Goal: Information Seeking & Learning: Learn about a topic

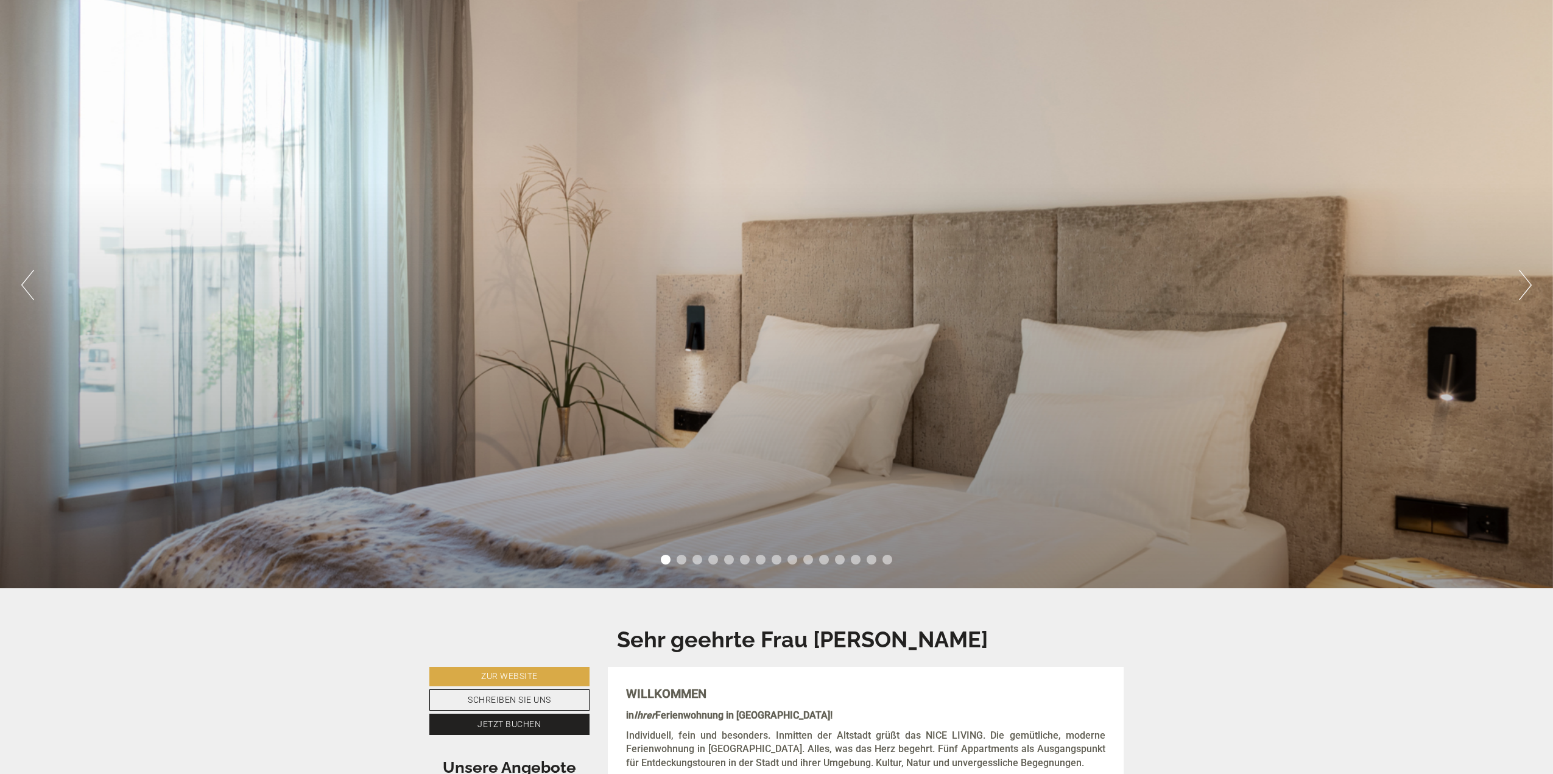
scroll to position [365, 0]
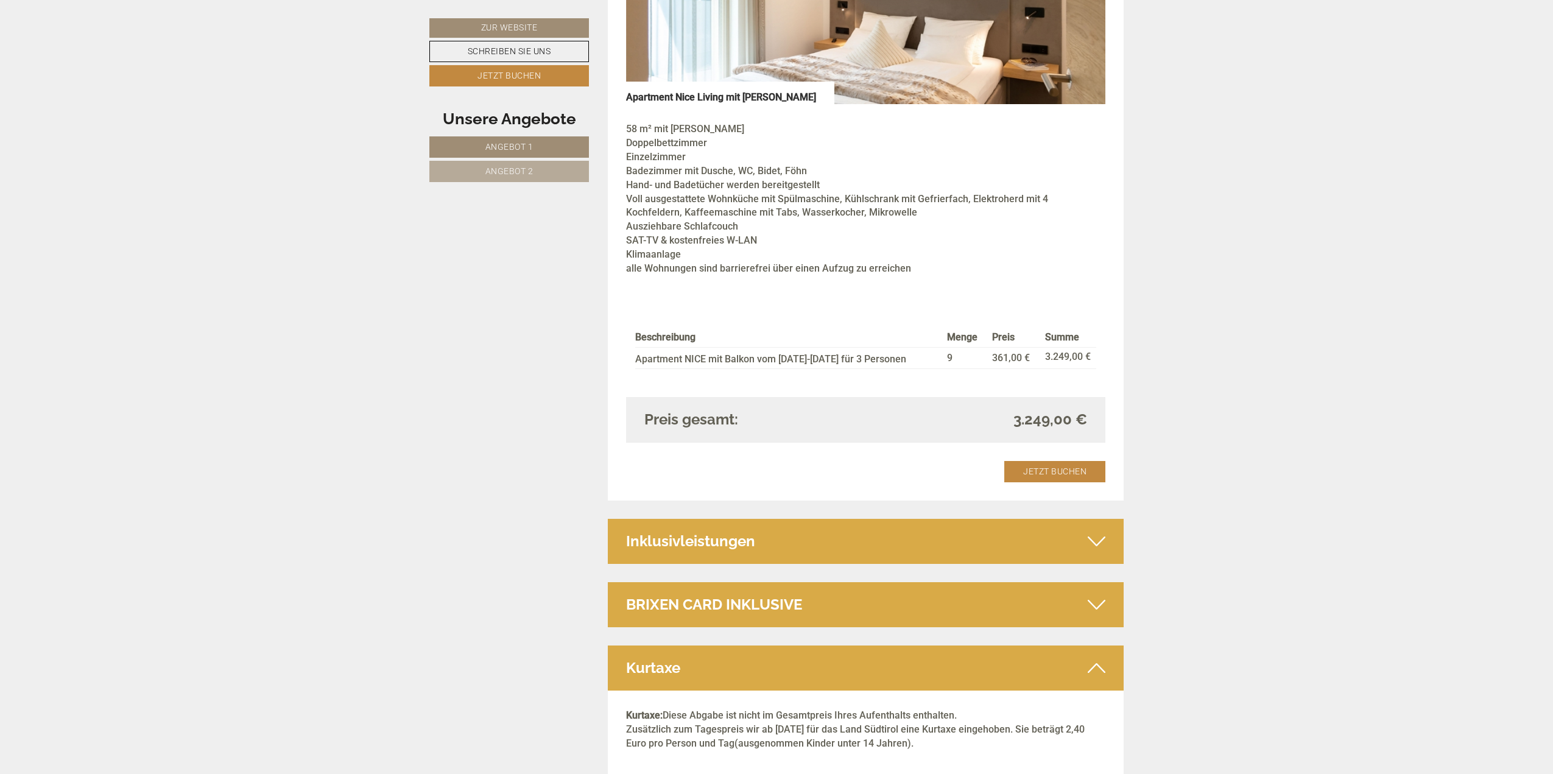
scroll to position [2253, 0]
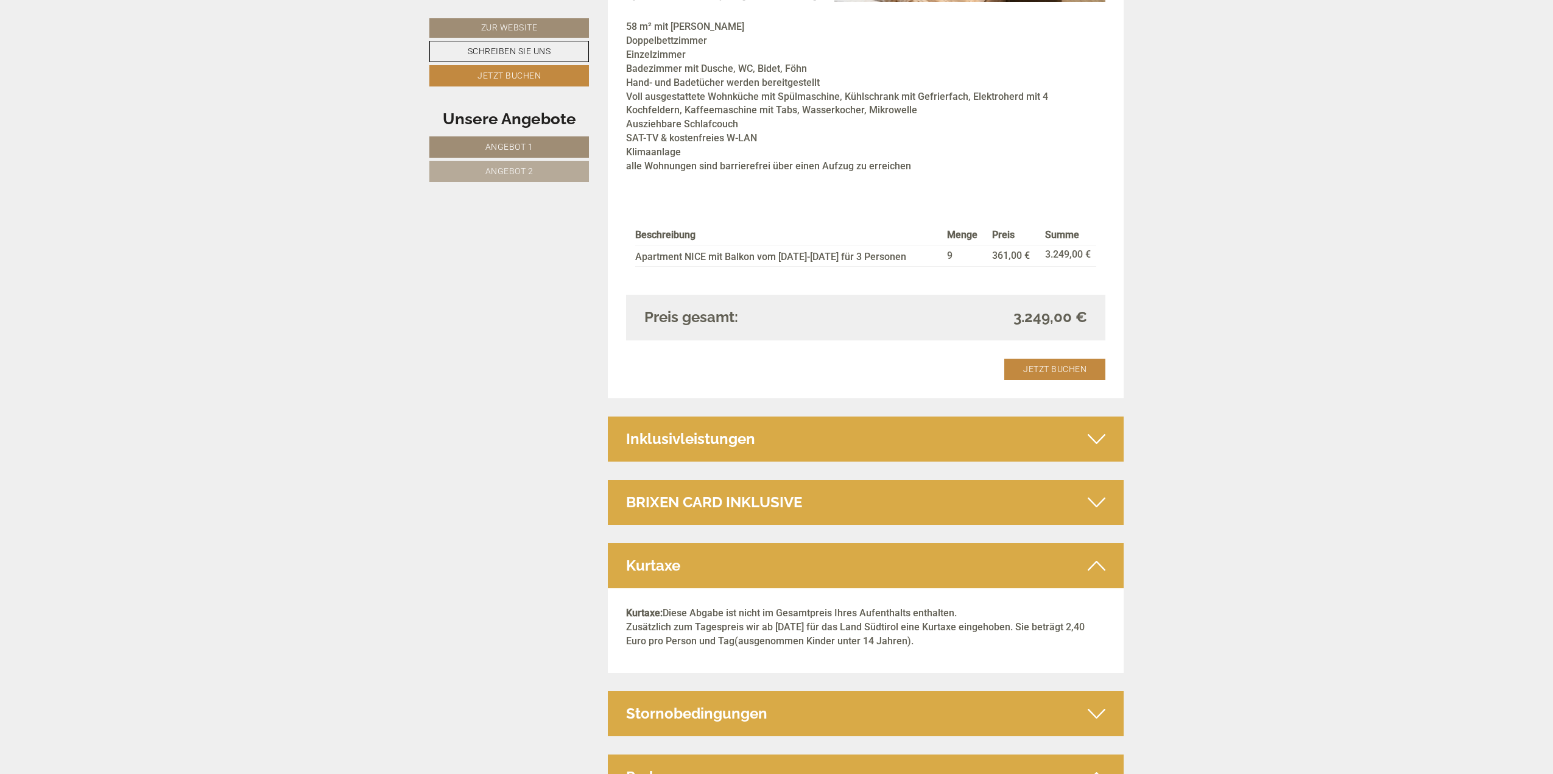
scroll to position [2462, 0]
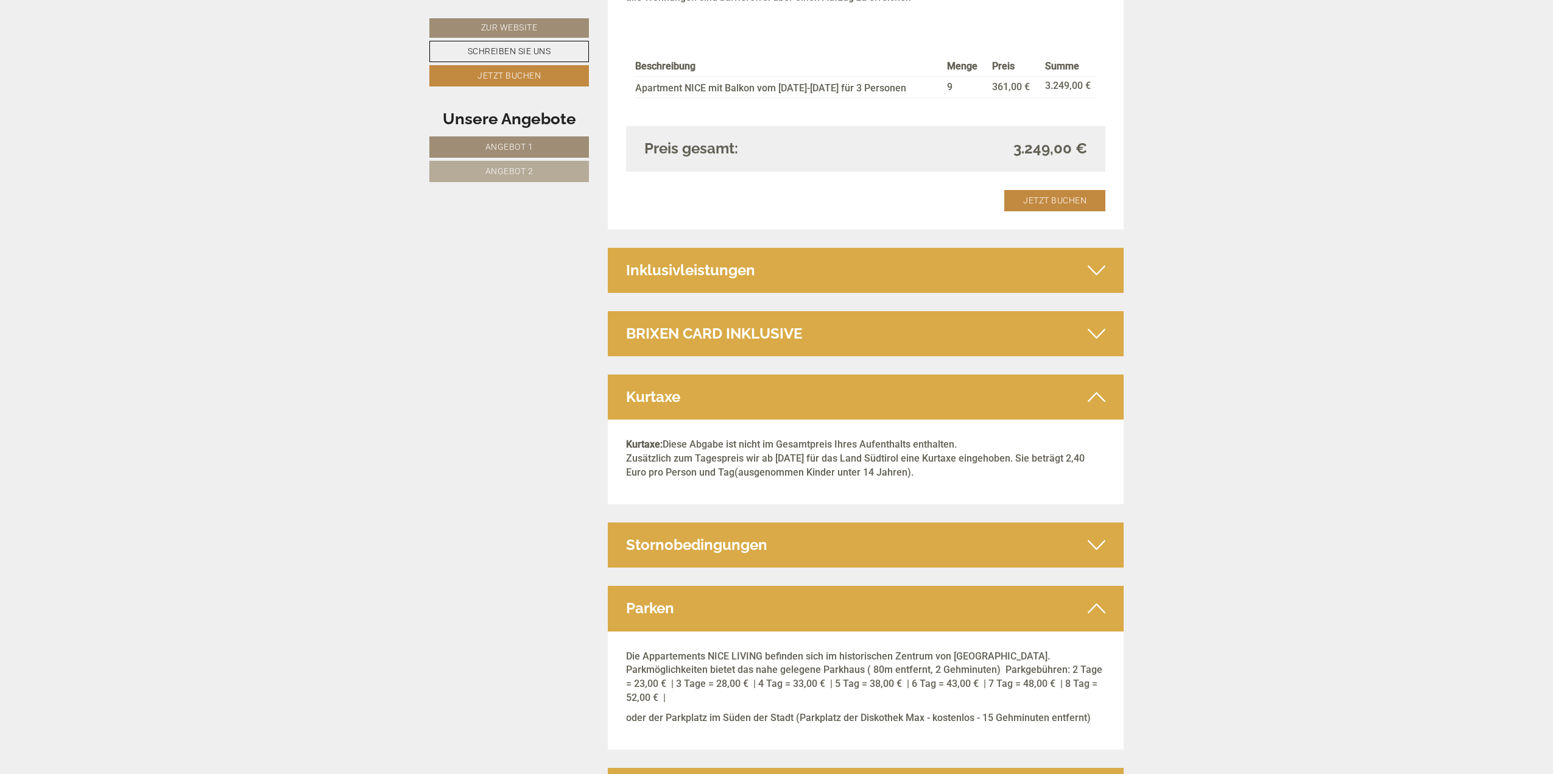
click at [983, 257] on div "Inklusivleistungen" at bounding box center [866, 270] width 516 height 45
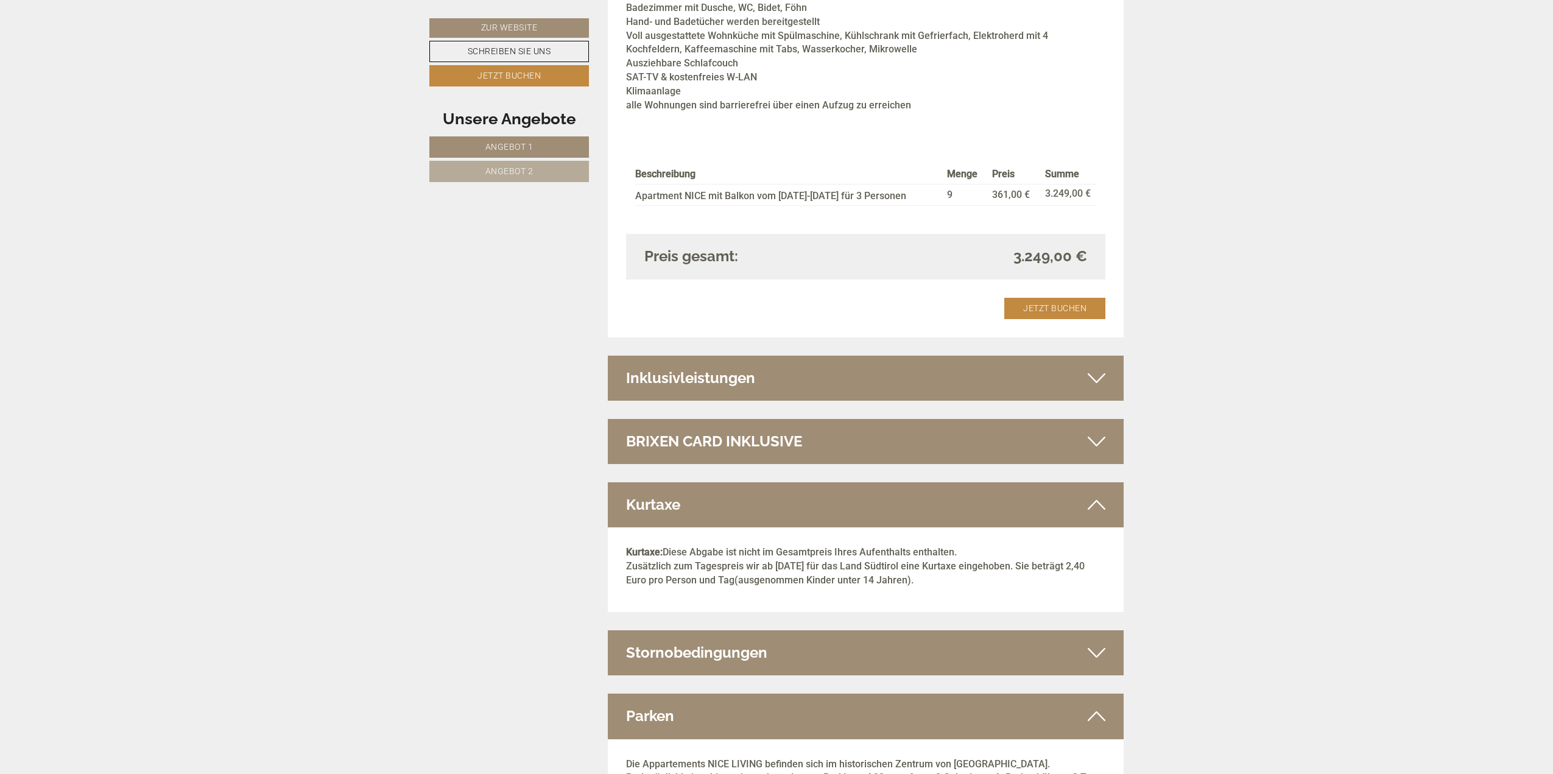
scroll to position [2462, 0]
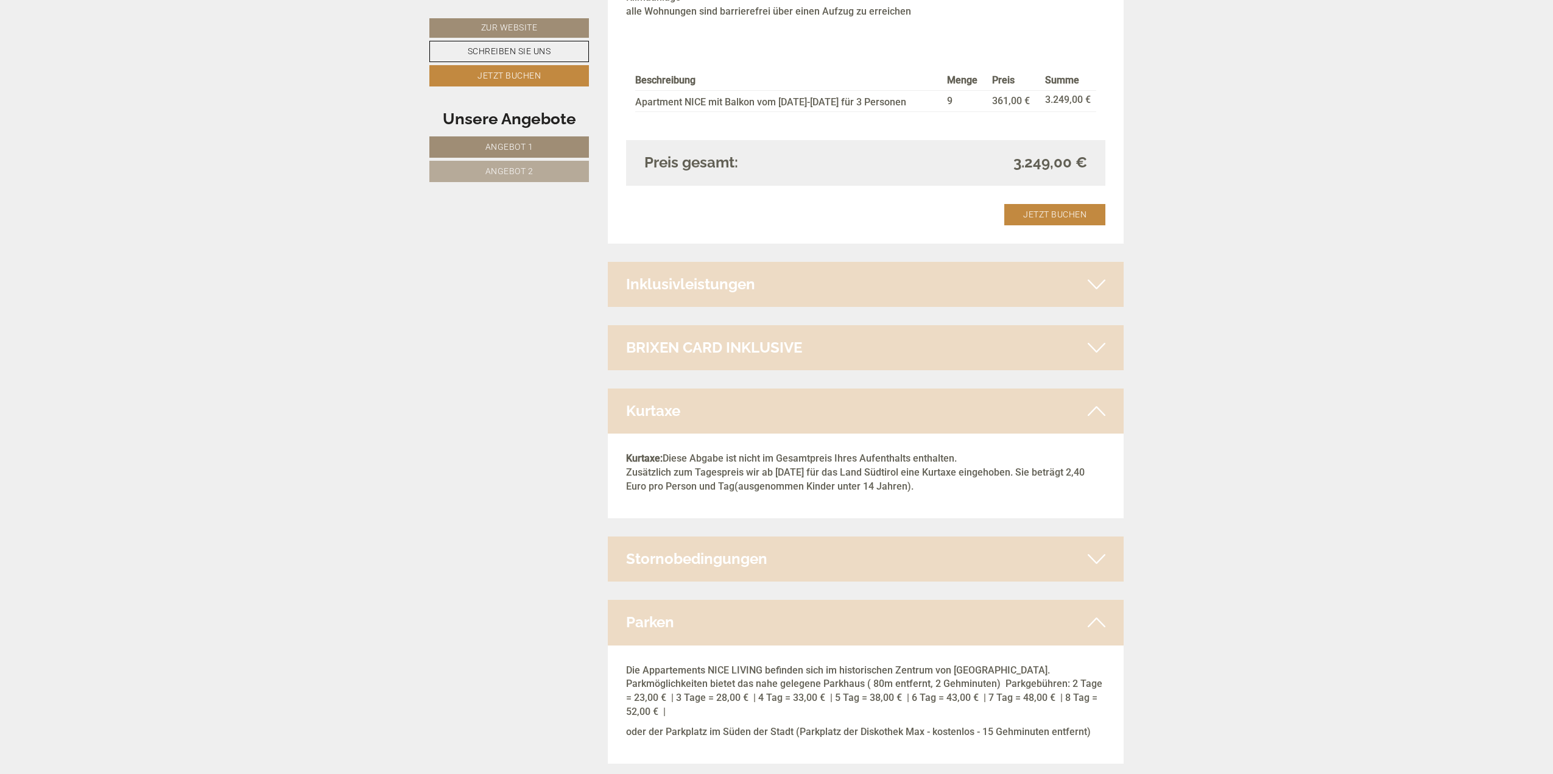
scroll to position [2584, 0]
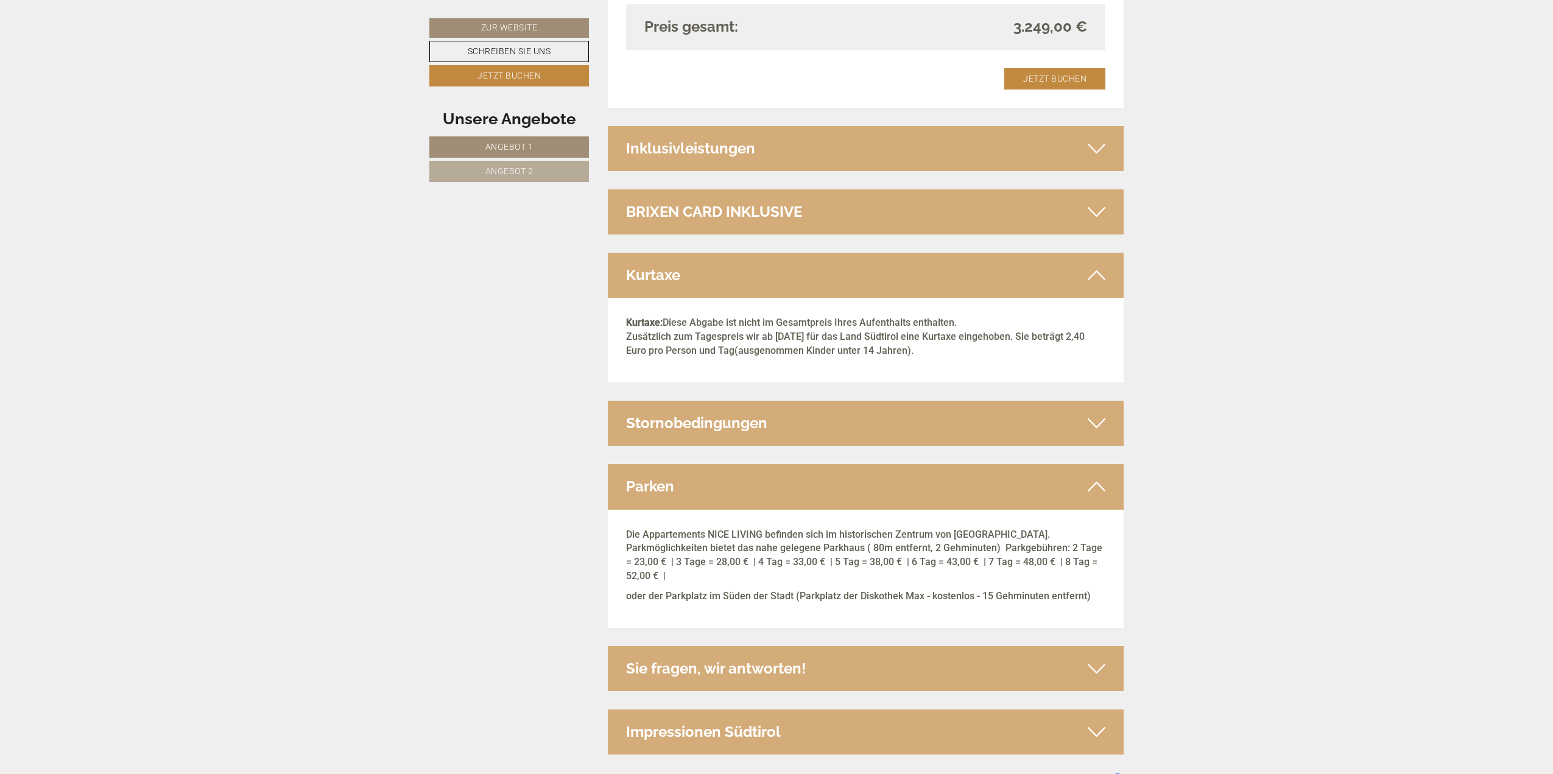
click at [766, 646] on div "Sie fragen, wir antworten!" at bounding box center [866, 668] width 516 height 45
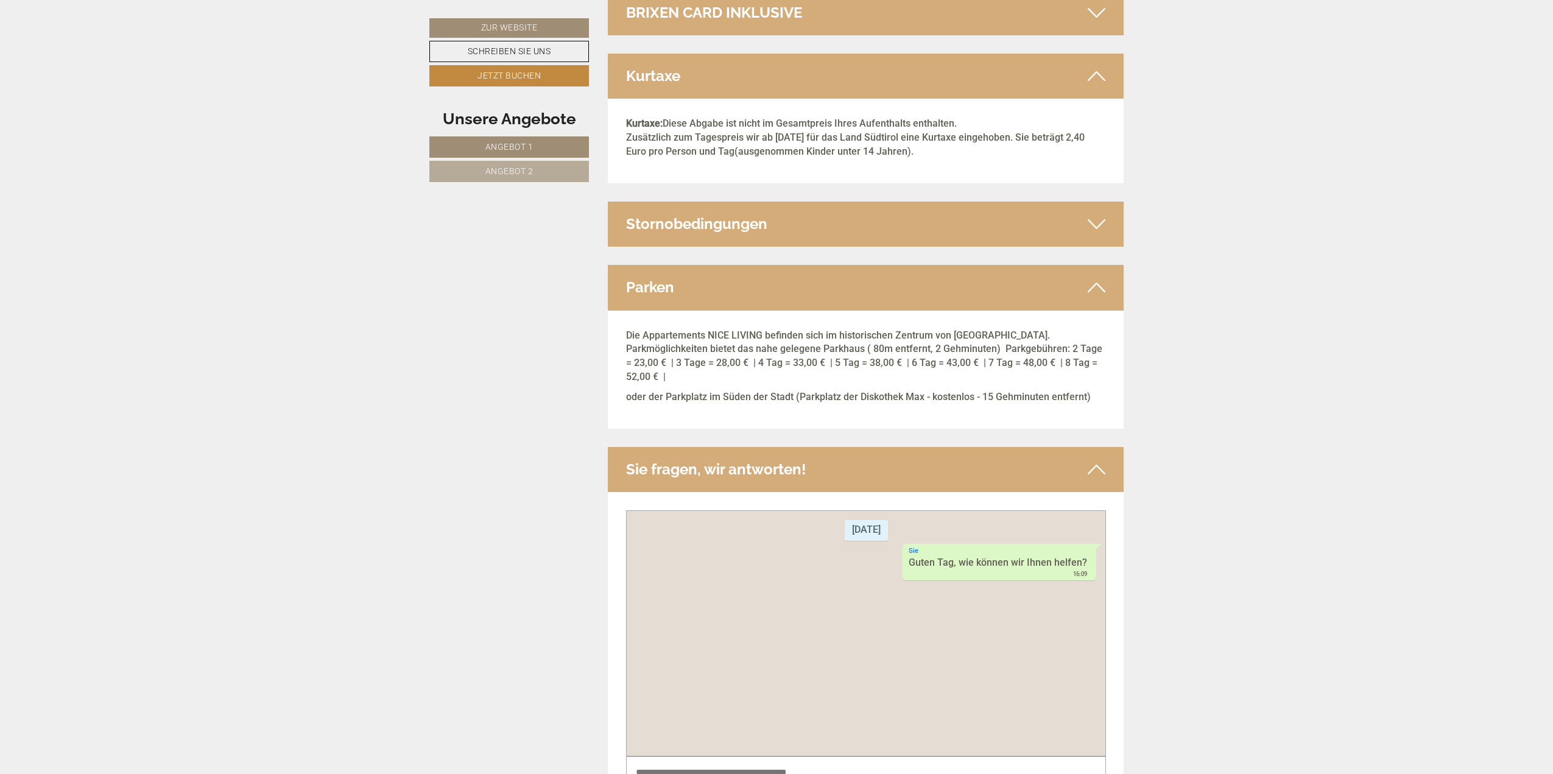
scroll to position [2949, 0]
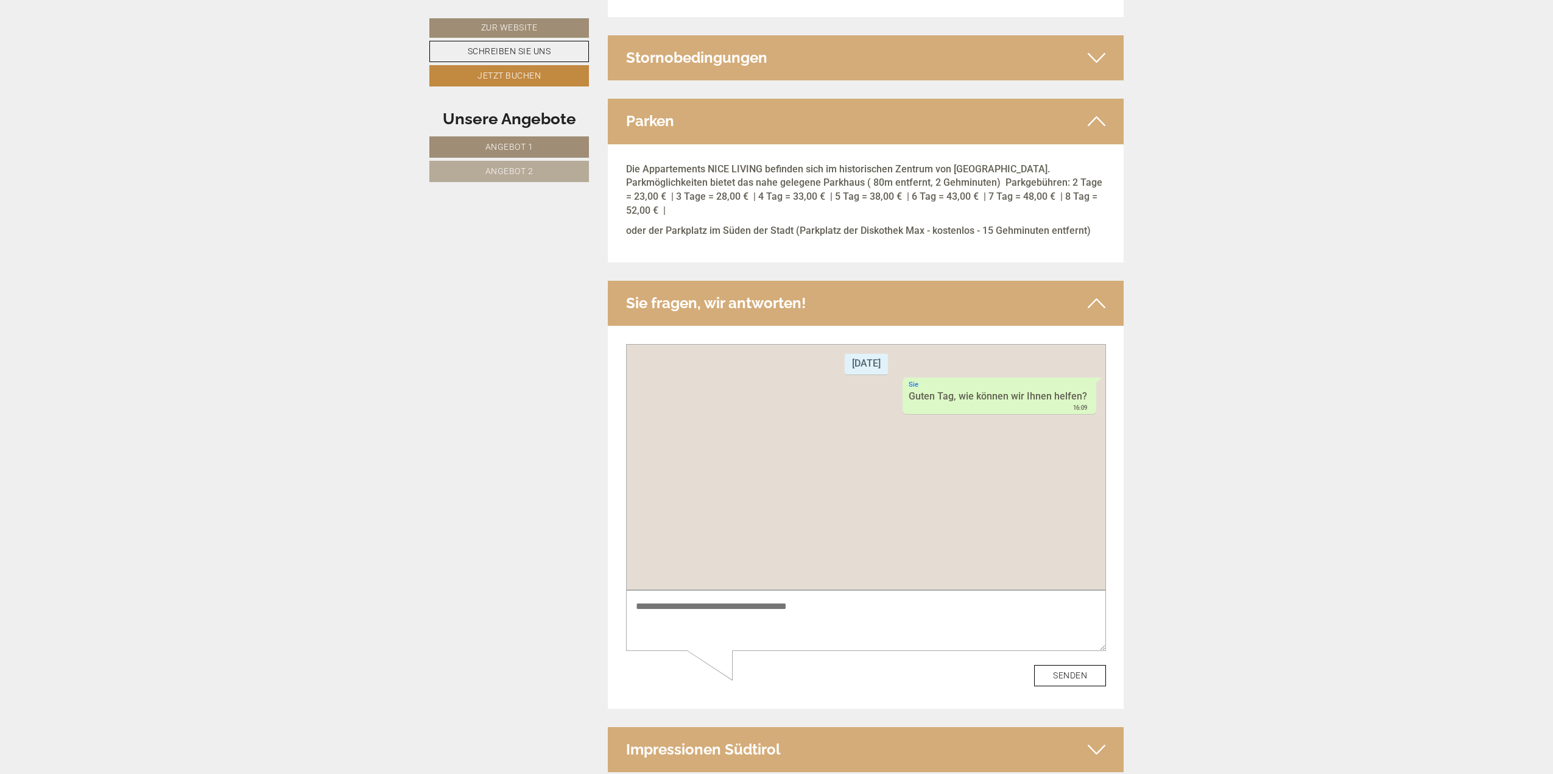
click at [840, 727] on div "Impressionen Südtirol" at bounding box center [866, 749] width 516 height 45
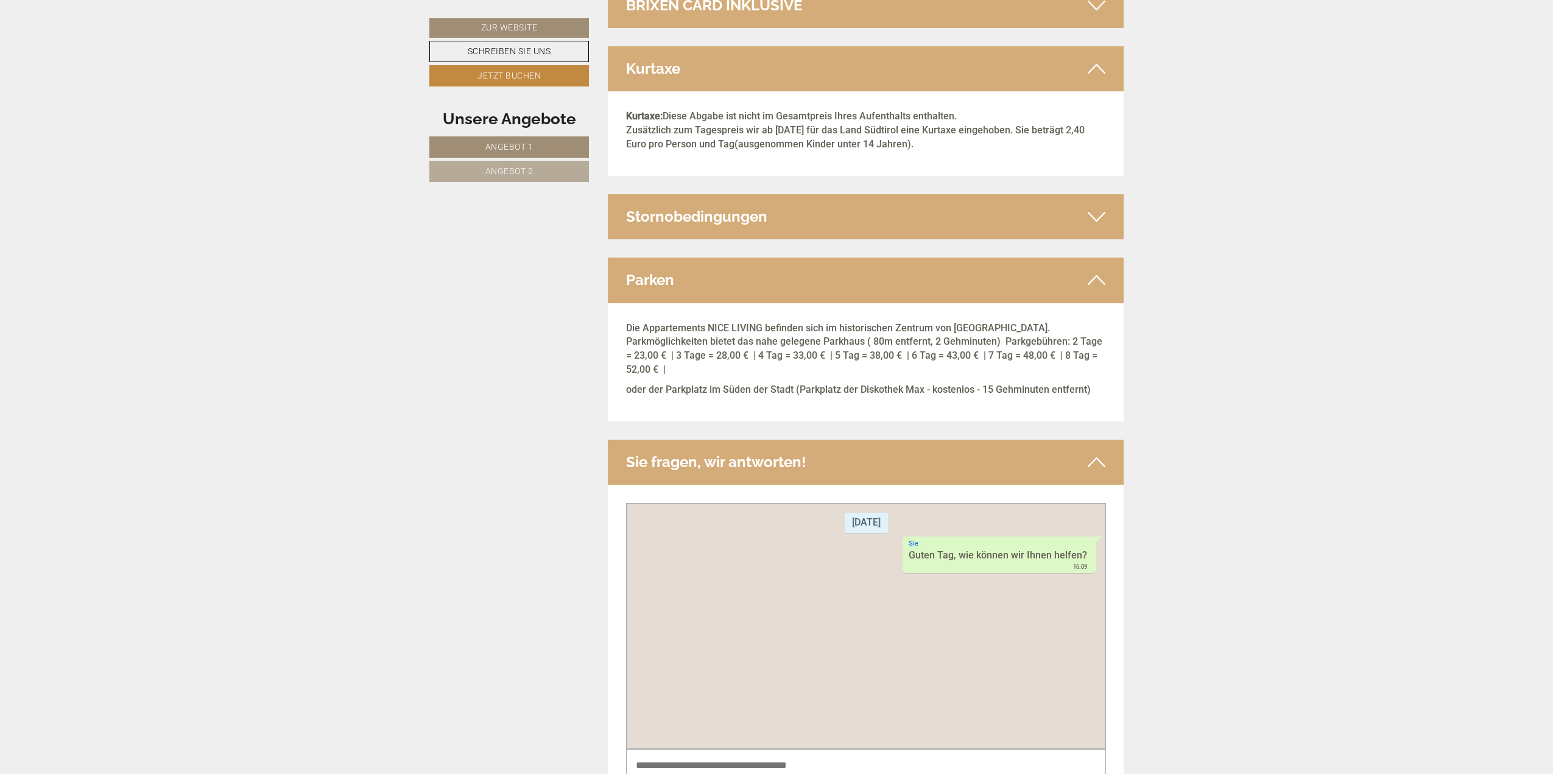
scroll to position [2769, 0]
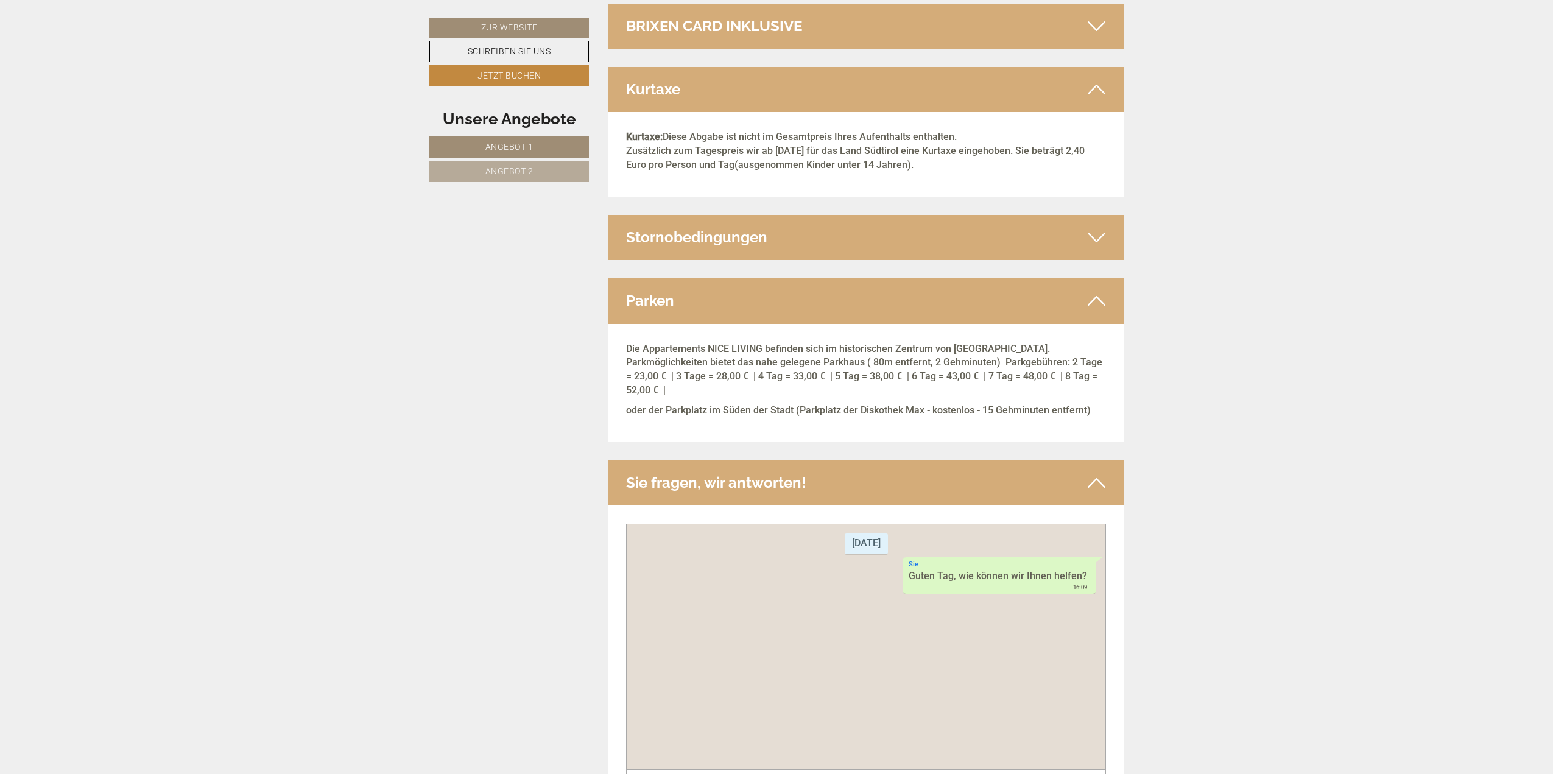
click at [737, 231] on div "Stornobedingungen" at bounding box center [866, 237] width 516 height 45
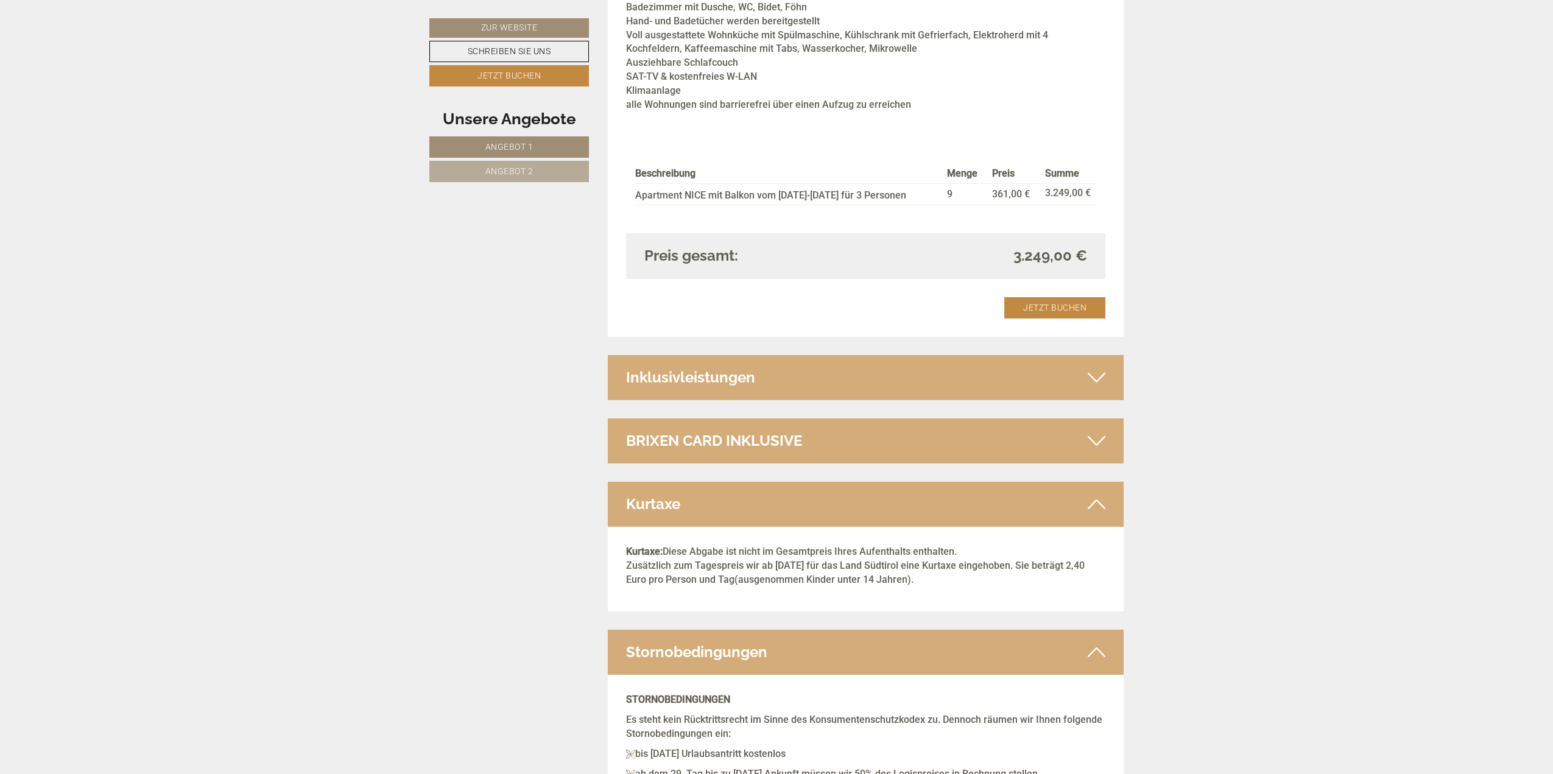
scroll to position [2343, 0]
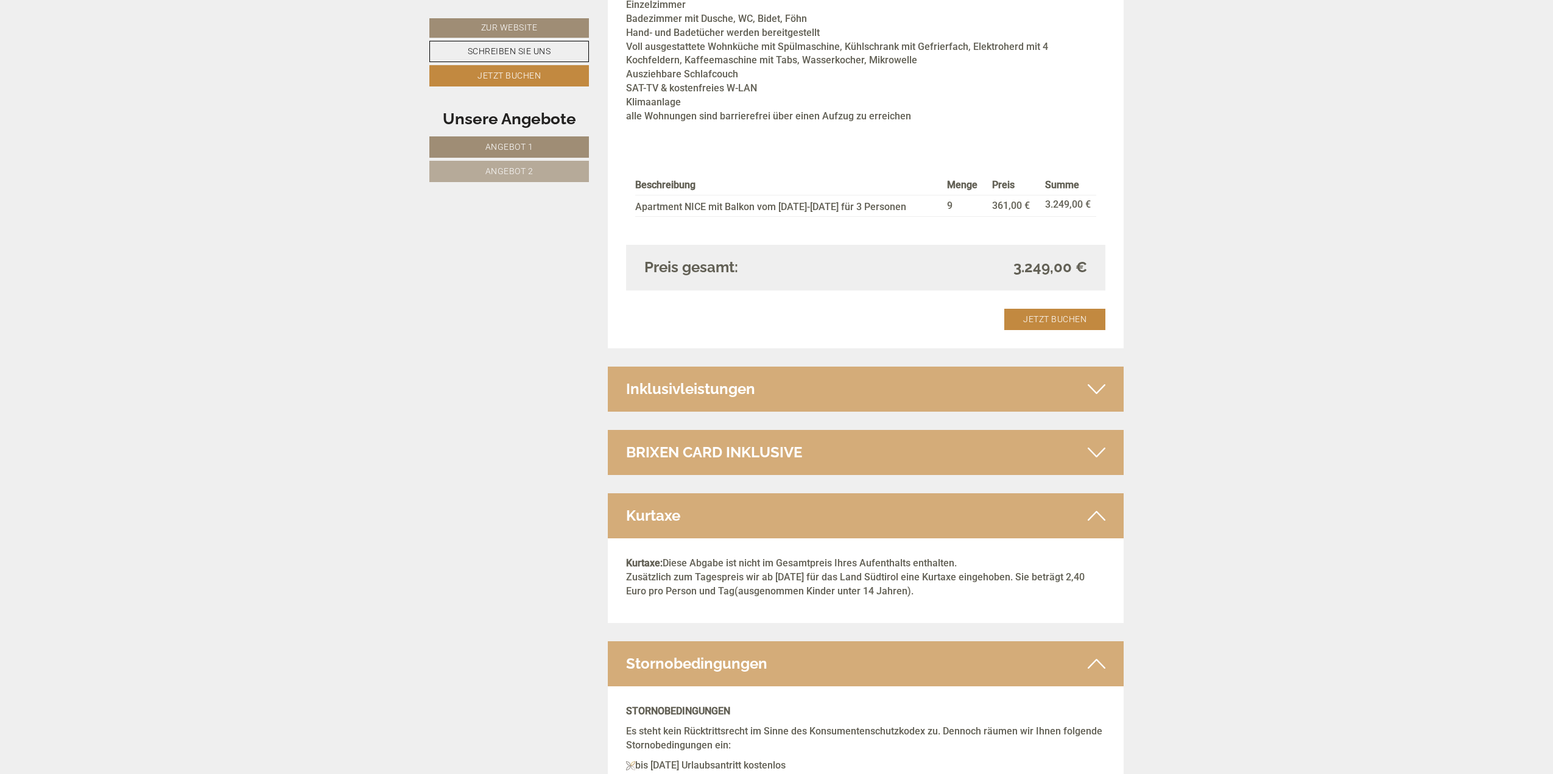
click at [733, 435] on div "BRIXEN CARD INKLUSIVE" at bounding box center [866, 452] width 516 height 45
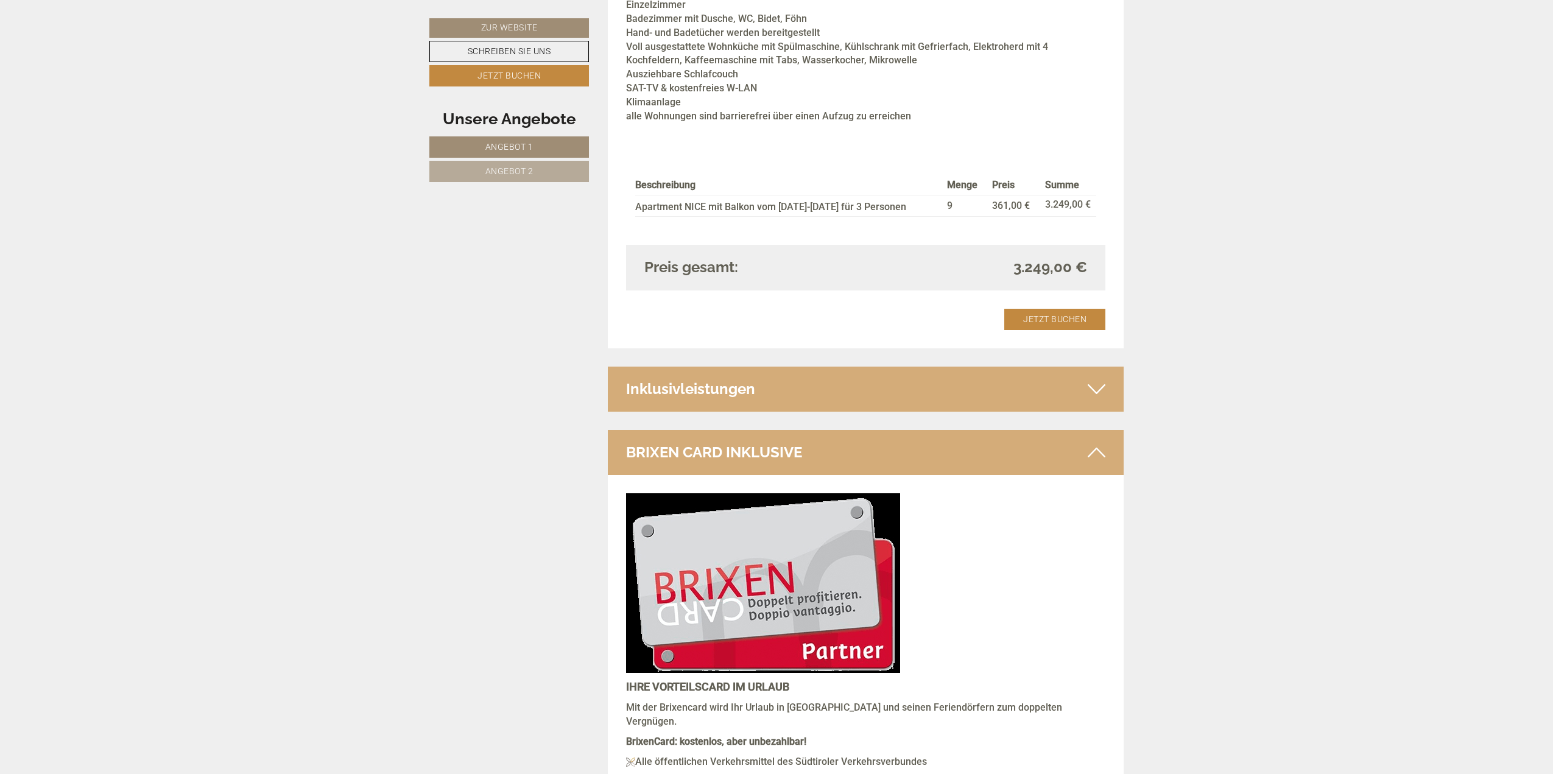
click at [747, 383] on div "Inklusivleistungen" at bounding box center [866, 389] width 516 height 45
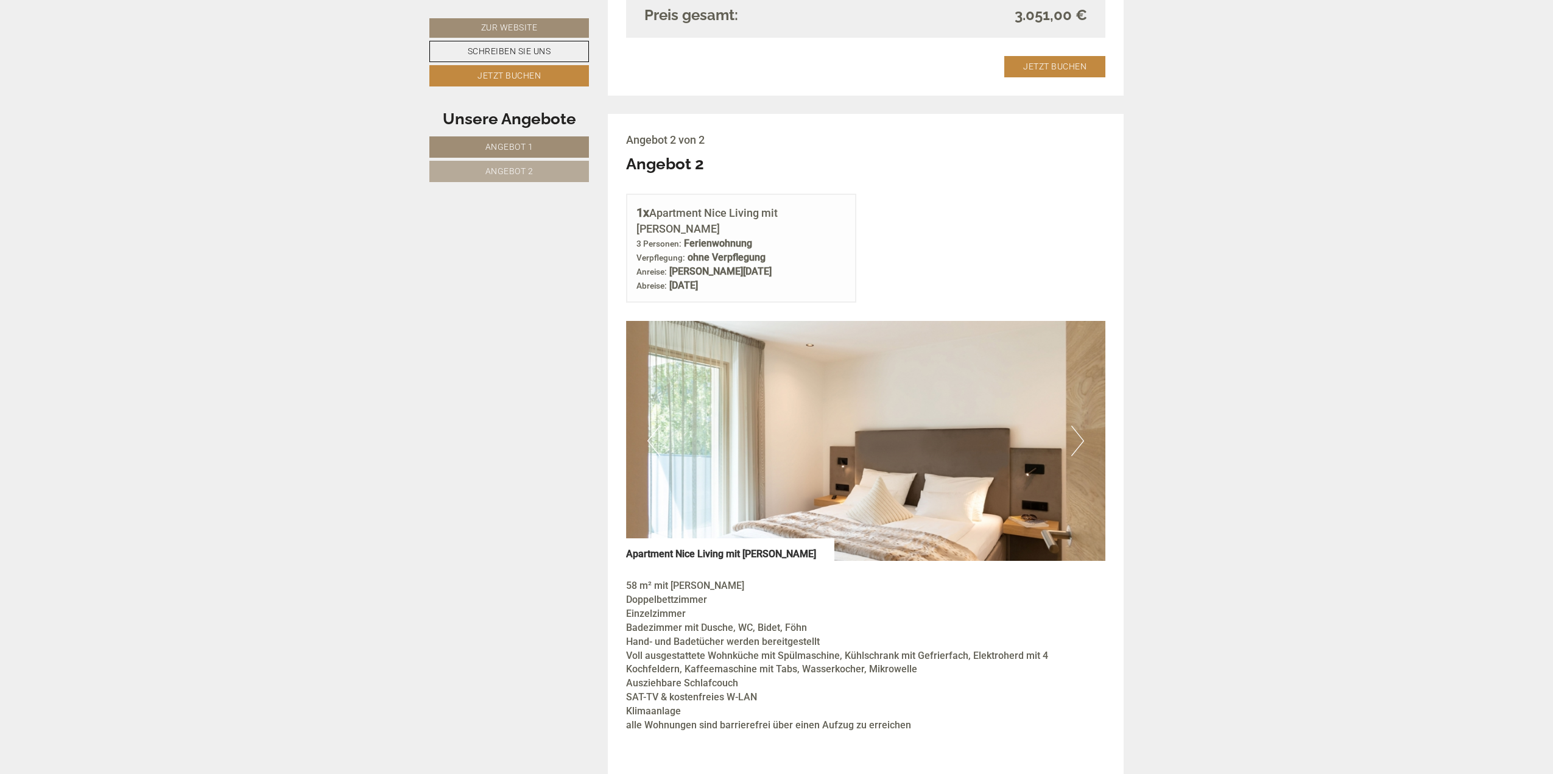
scroll to position [1369, 0]
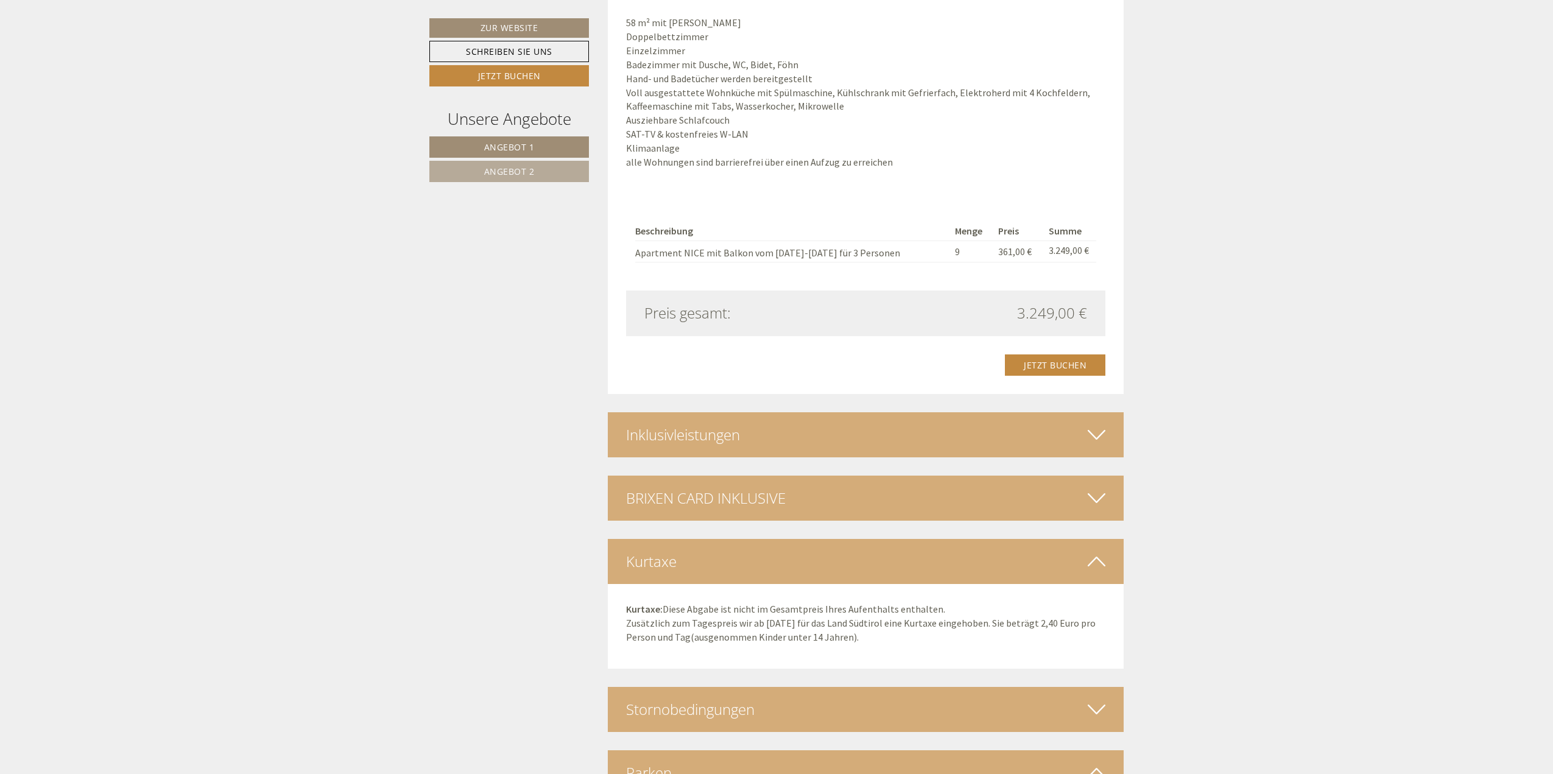
scroll to position [2404, 0]
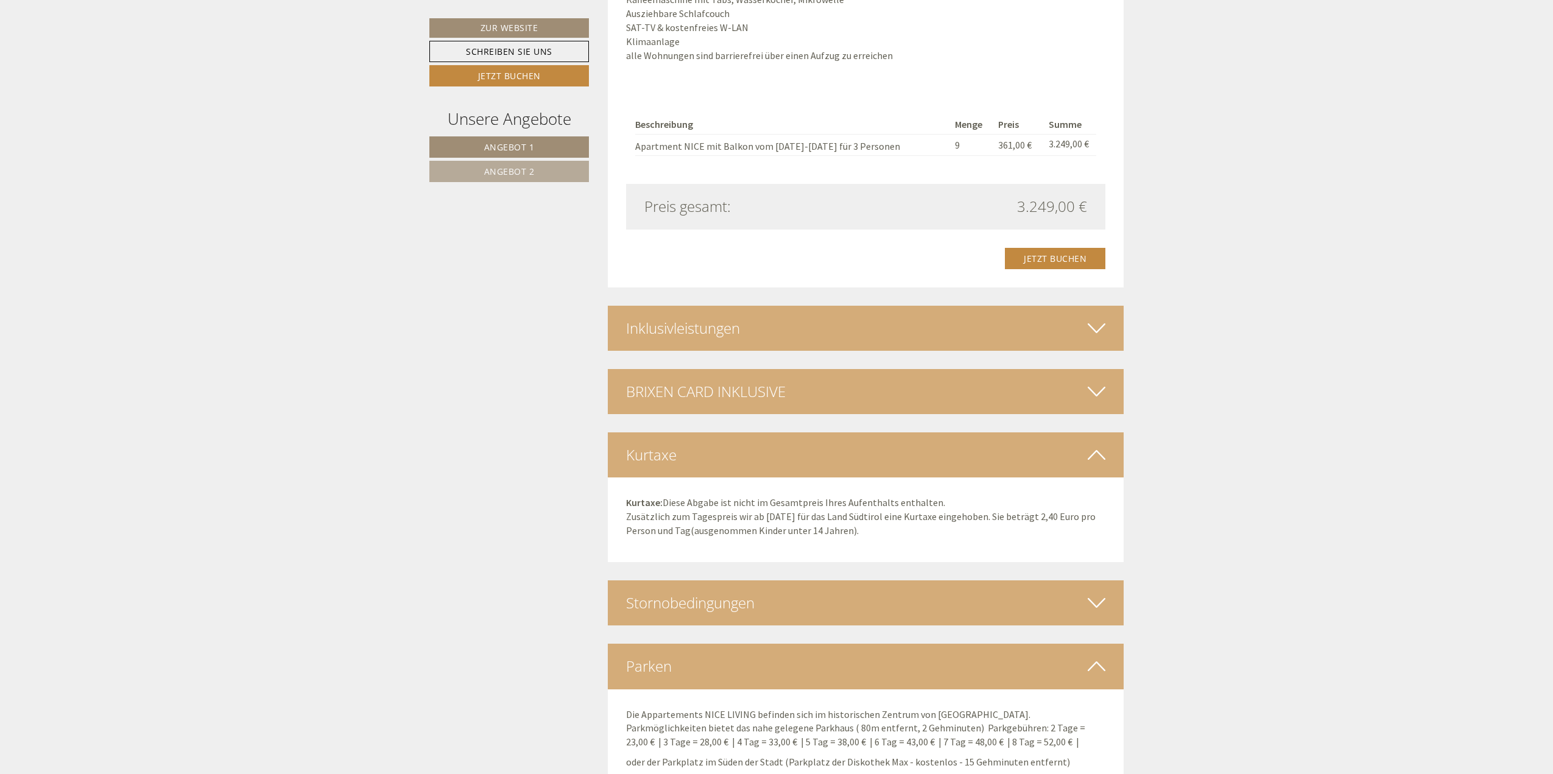
click at [879, 306] on div "Inklusivleistungen" at bounding box center [866, 328] width 516 height 45
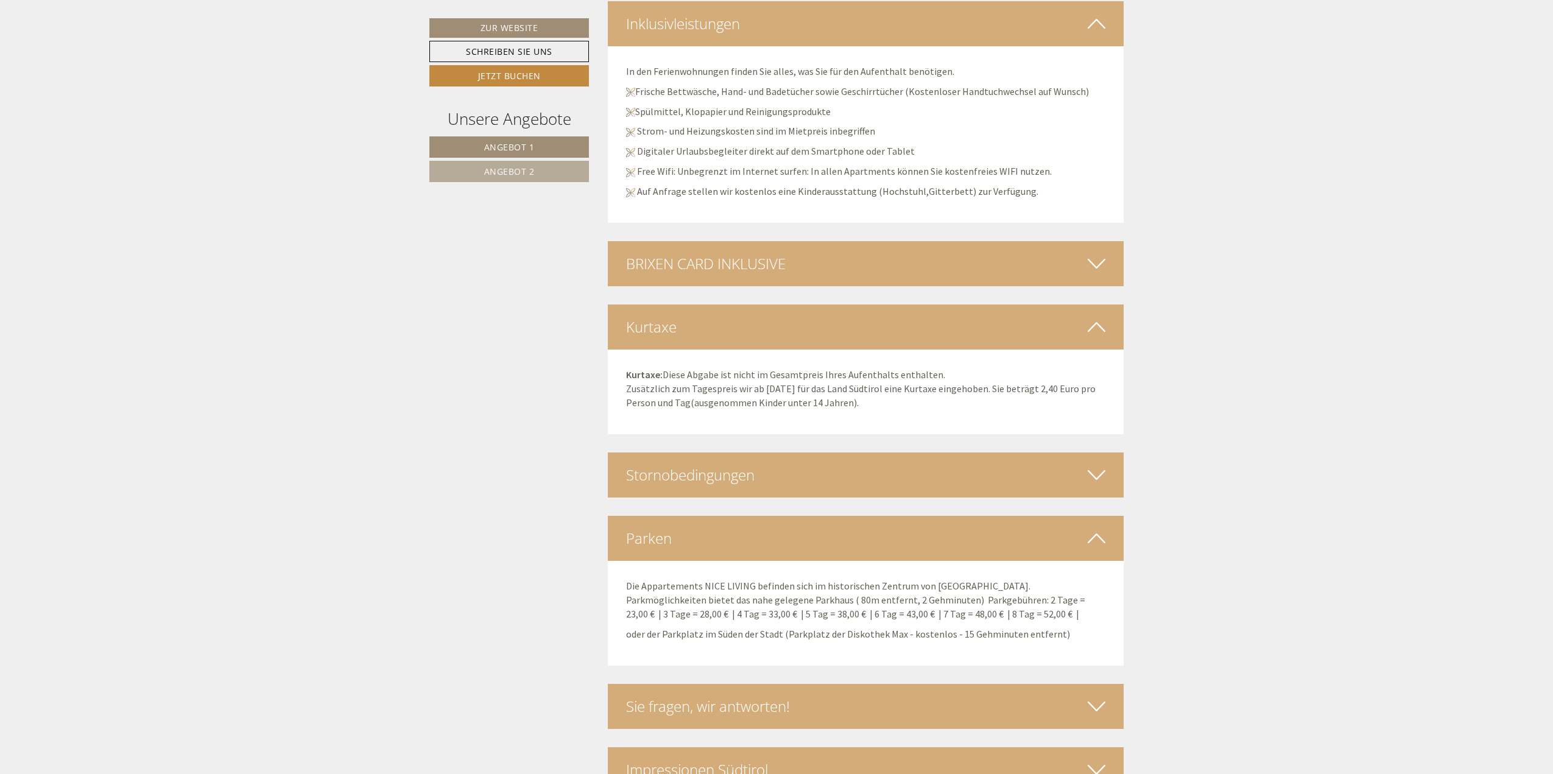
click at [921, 241] on div "BRIXEN CARD INKLUSIVE" at bounding box center [866, 263] width 516 height 45
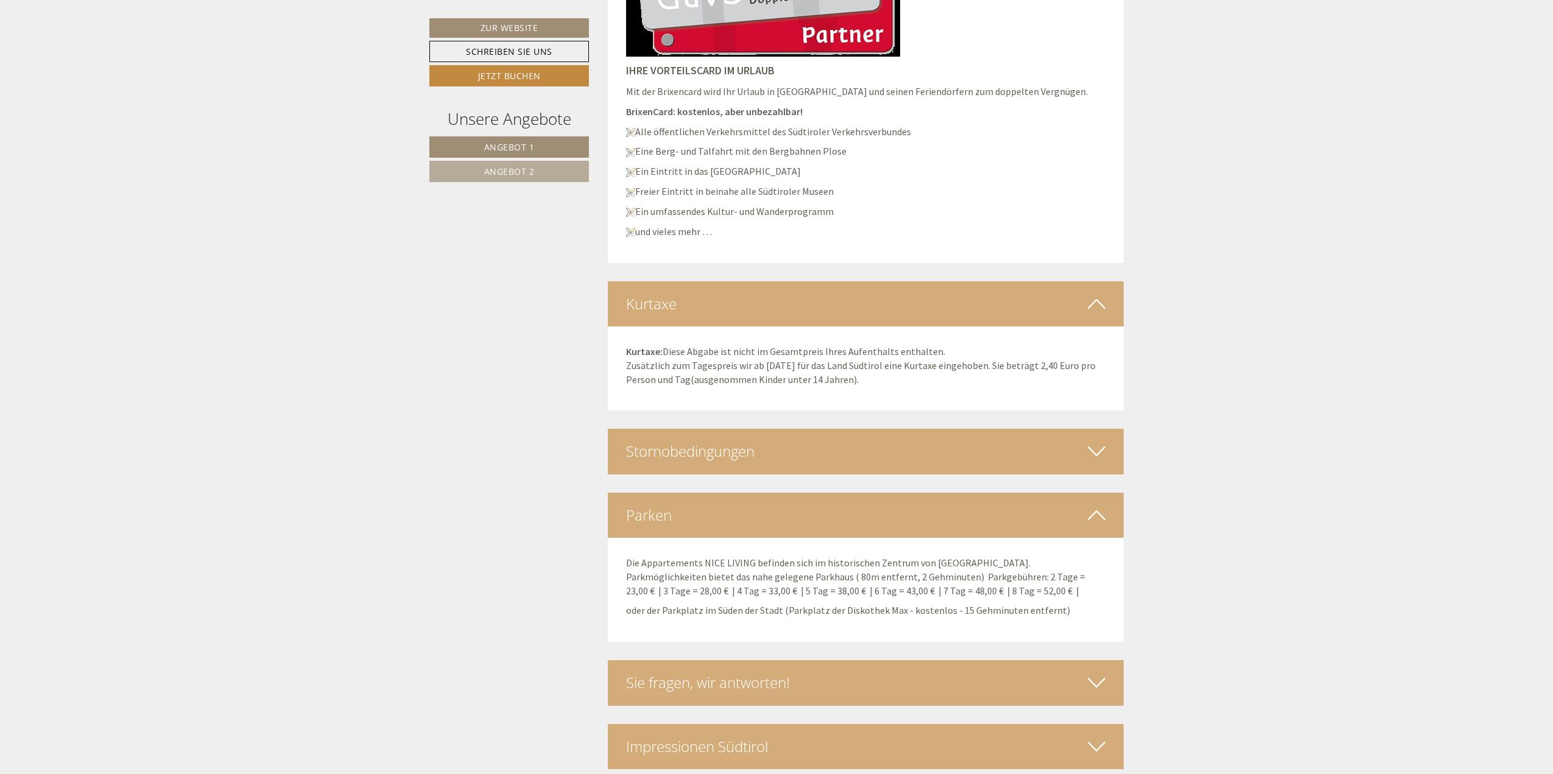
scroll to position [3137, 0]
click at [932, 428] on div "Stornobedingungen" at bounding box center [866, 450] width 516 height 45
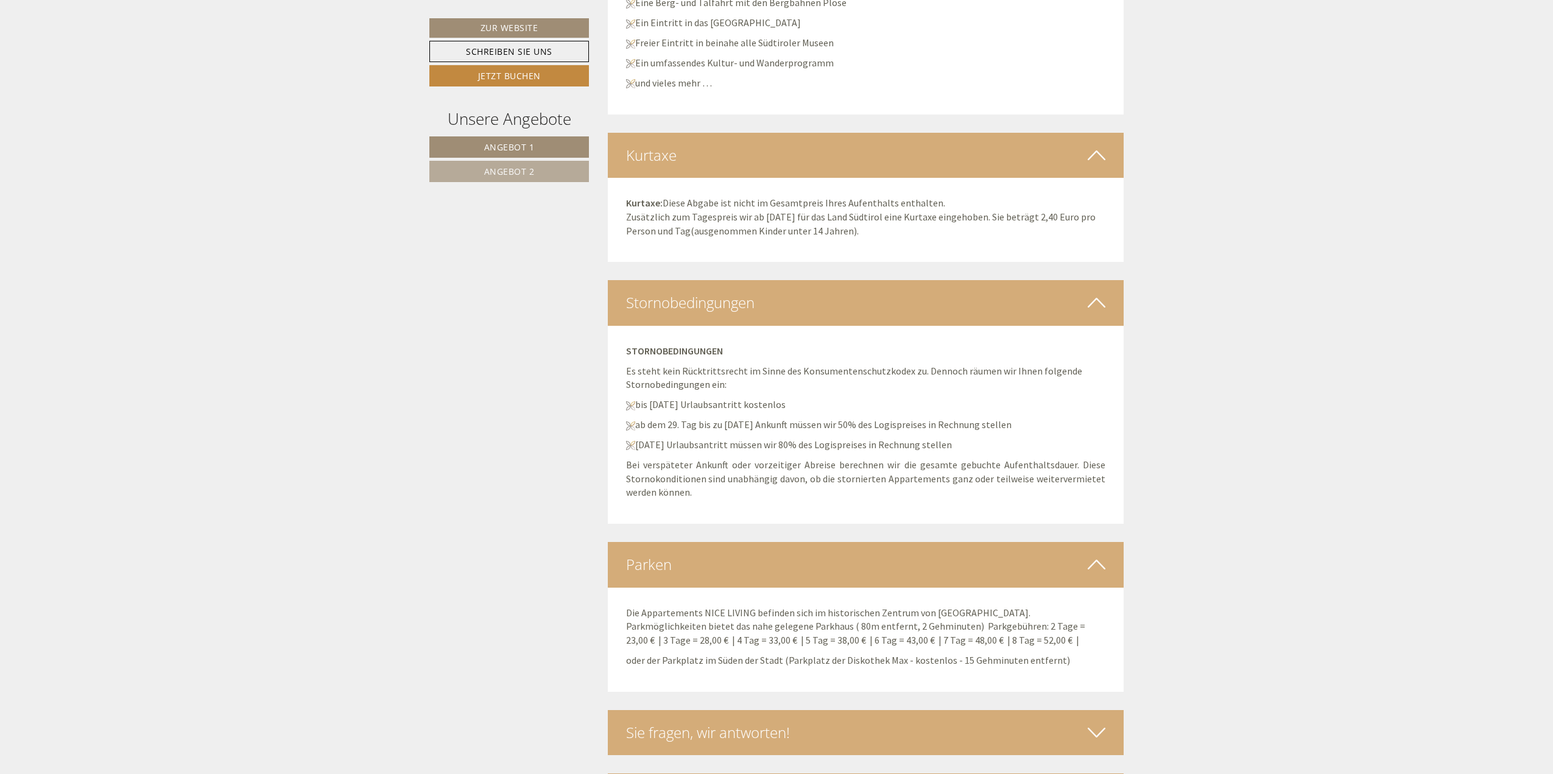
scroll to position [3334, 0]
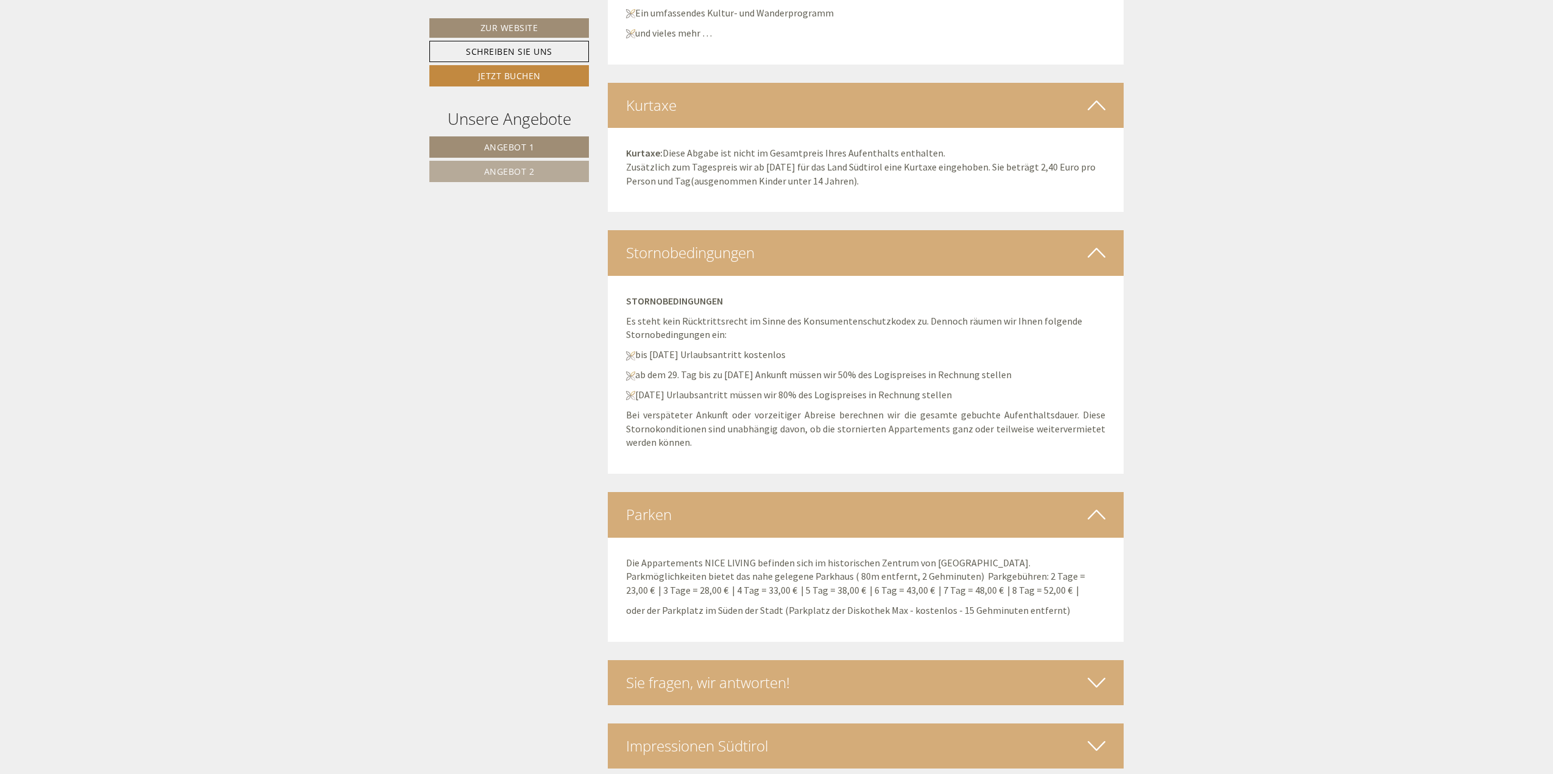
click at [926, 660] on div "Sie fragen, wir antworten!" at bounding box center [866, 682] width 516 height 45
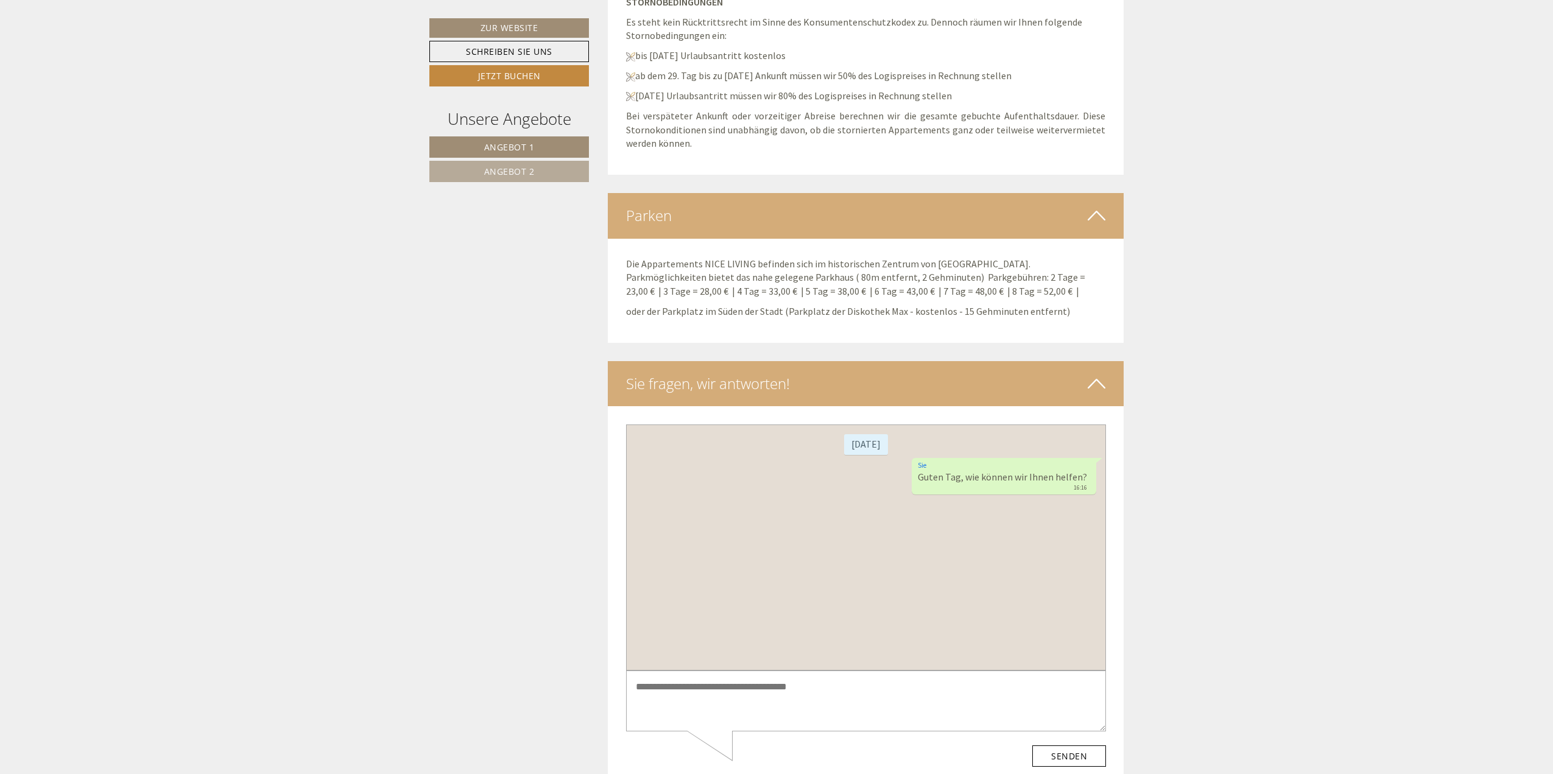
scroll to position [3700, 0]
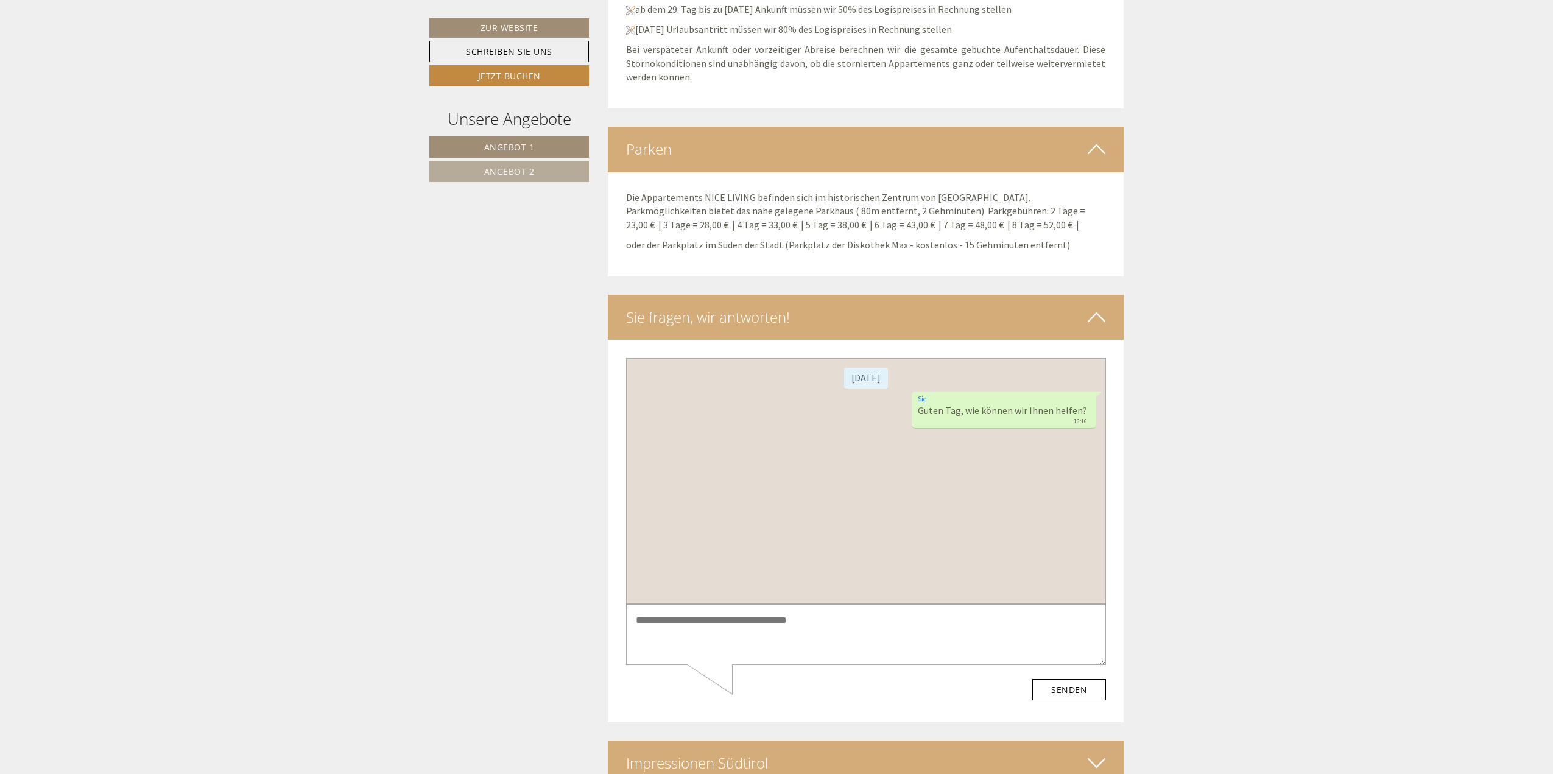
click at [994, 740] on div "Impressionen Südtirol" at bounding box center [866, 762] width 516 height 45
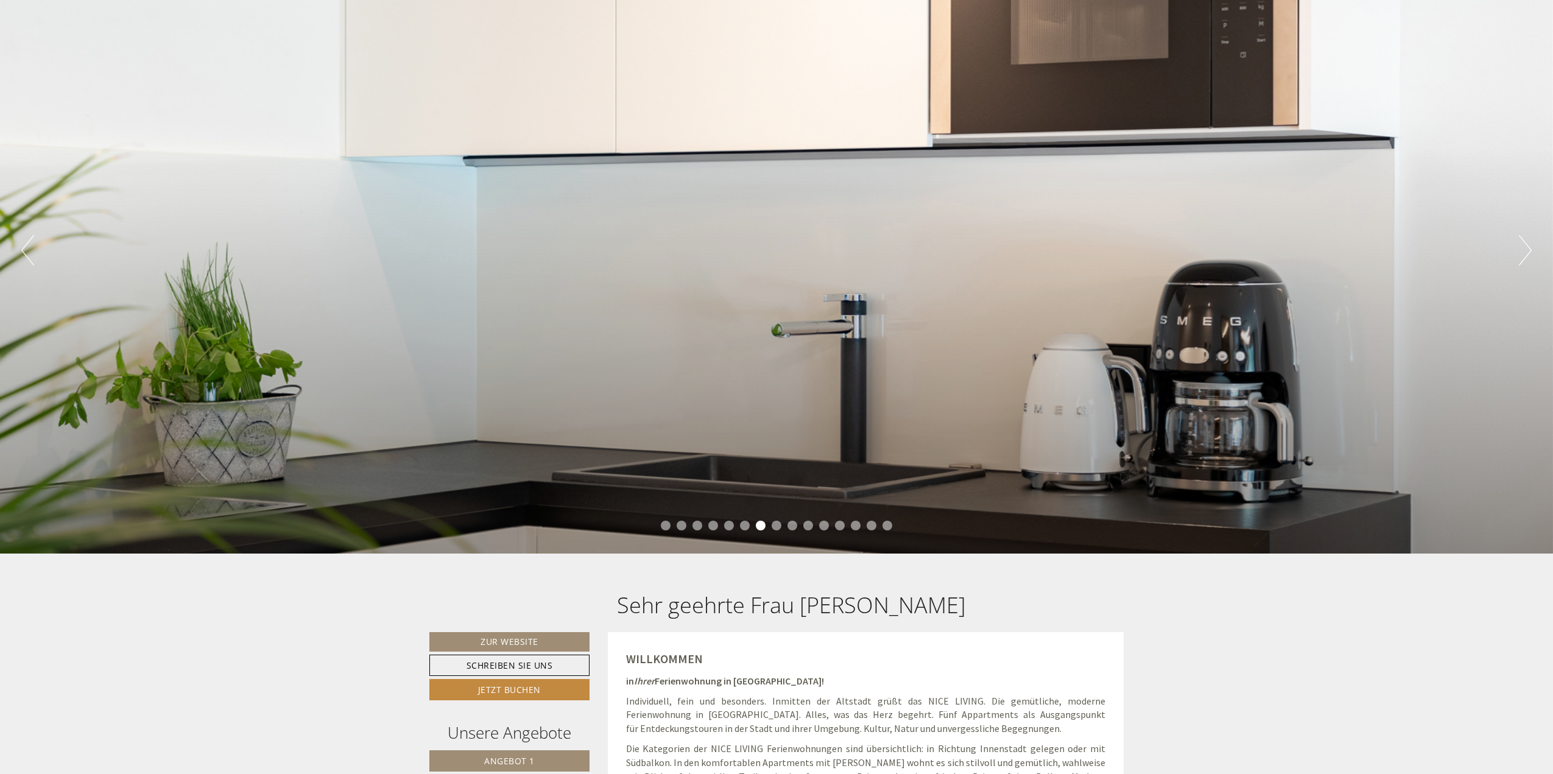
scroll to position [0, 0]
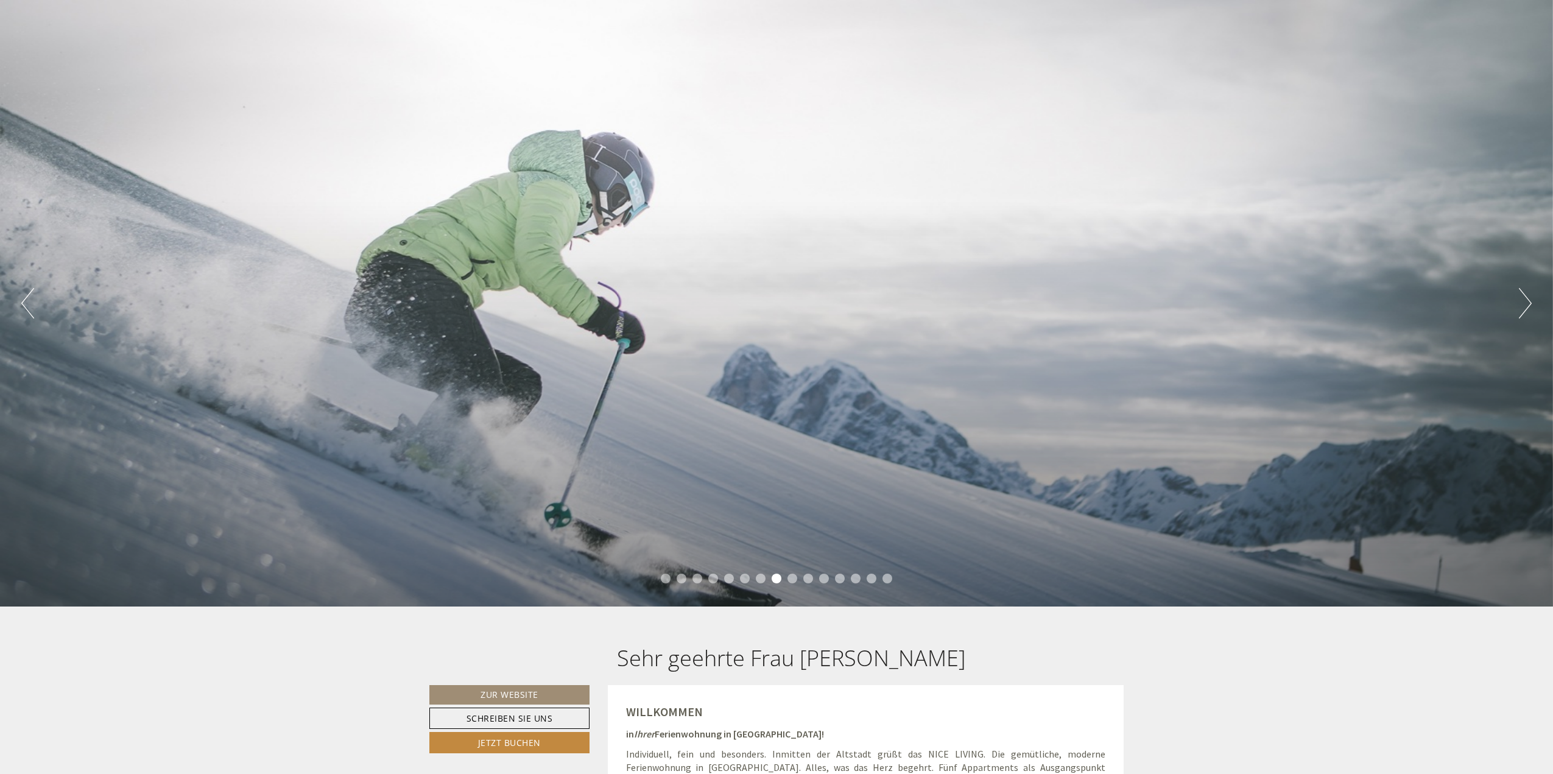
drag, startPoint x: 884, startPoint y: 283, endPoint x: 792, endPoint y: 275, distance: 92.3
click at [792, 275] on div "Previous Next 1 2 3 4 5 6 7 8 9 10 11 12 13 14 15" at bounding box center [776, 303] width 1553 height 606
drag, startPoint x: 856, startPoint y: 238, endPoint x: 672, endPoint y: 200, distance: 187.7
click at [686, 211] on div "Previous Next 1 2 3 4 5 6 7 8 9 10 11 12 13 14 15" at bounding box center [776, 303] width 1553 height 606
drag, startPoint x: 947, startPoint y: 230, endPoint x: 659, endPoint y: 189, distance: 290.9
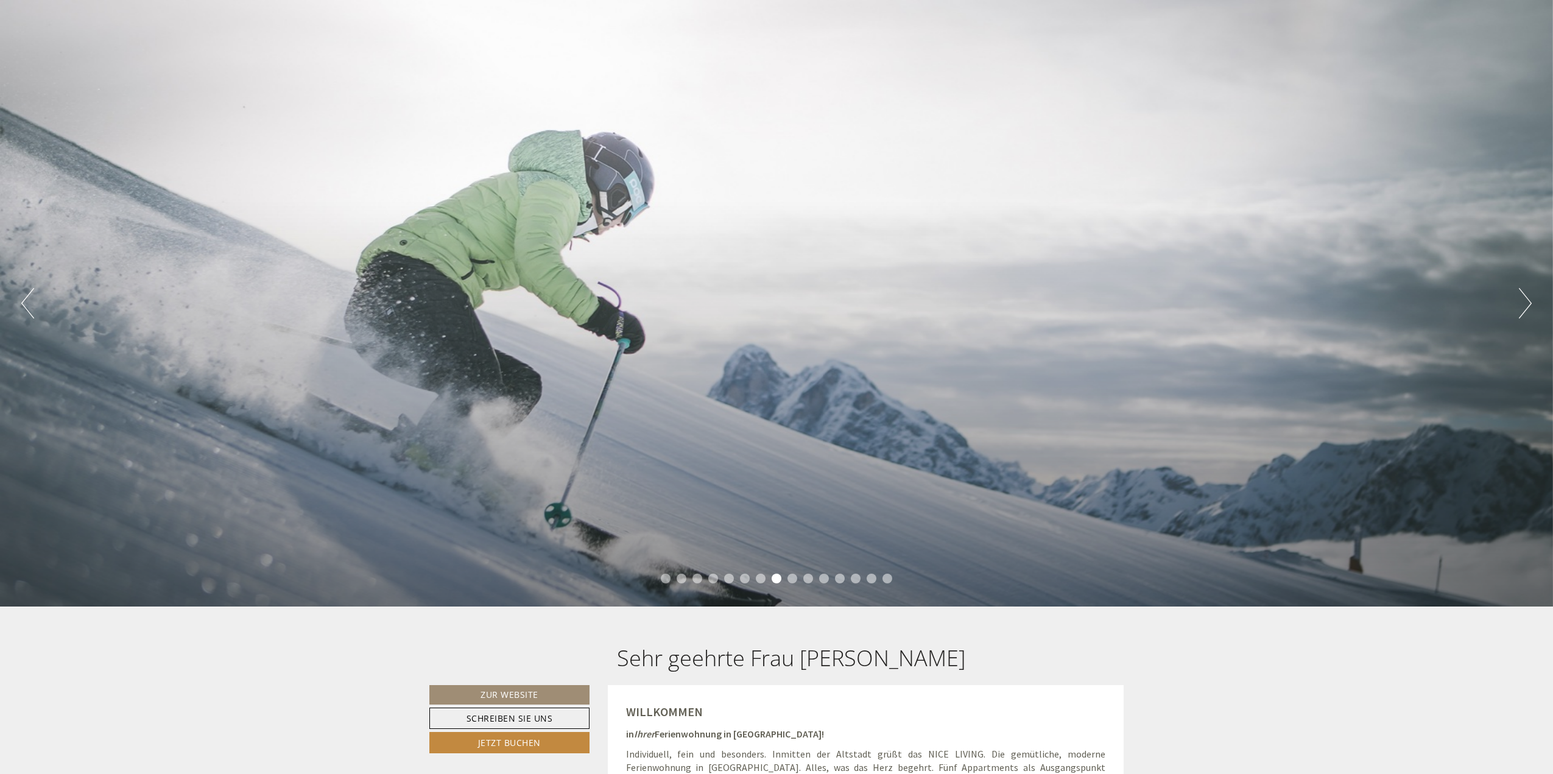
click at [687, 199] on div "Previous Next 1 2 3 4 5 6 7 8 9 10 11 12 13 14 15" at bounding box center [776, 303] width 1553 height 606
drag, startPoint x: 373, startPoint y: 152, endPoint x: 357, endPoint y: 164, distance: 19.6
click at [222, 139] on div "Previous Next 1 2 3 4 5 6 7 8 9 10 11 12 13 14 15" at bounding box center [776, 303] width 1553 height 606
